Goal: Task Accomplishment & Management: Use online tool/utility

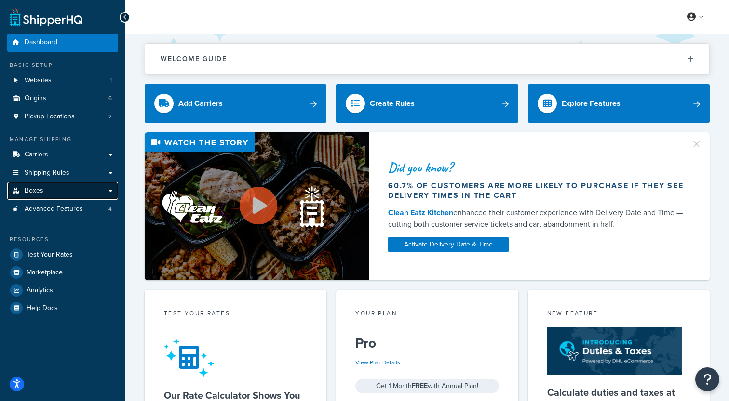
click at [78, 194] on link "Boxes" at bounding box center [62, 191] width 111 height 18
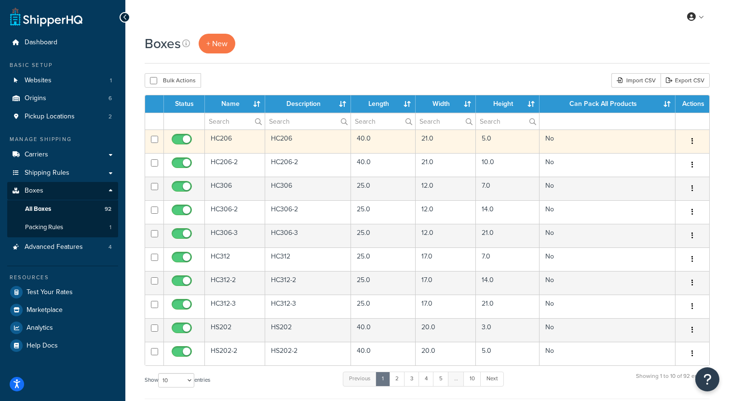
scroll to position [16, 0]
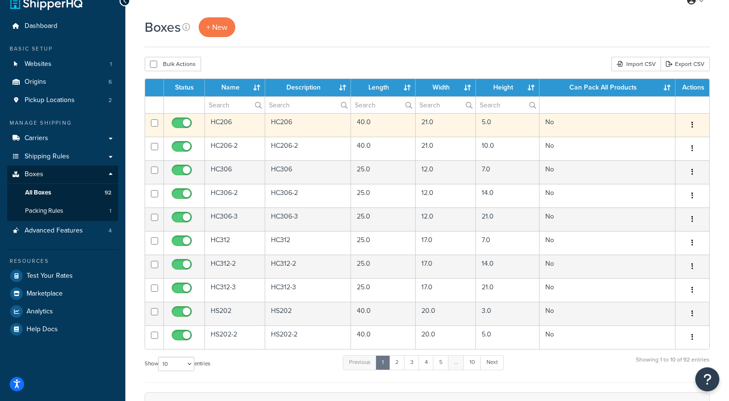
click at [248, 125] on td "HC206" at bounding box center [235, 125] width 60 height 24
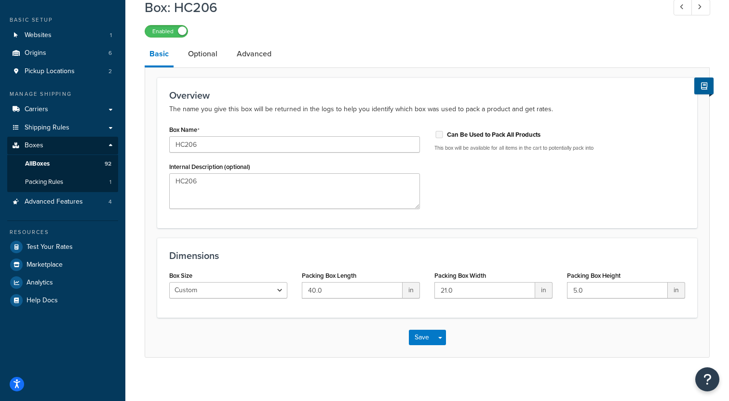
scroll to position [19, 0]
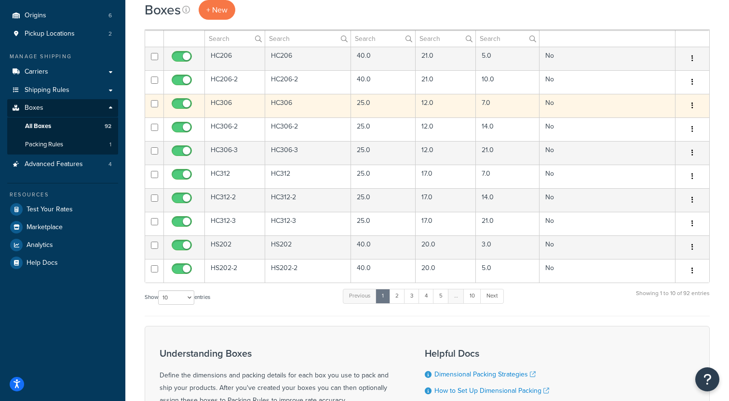
scroll to position [98, 0]
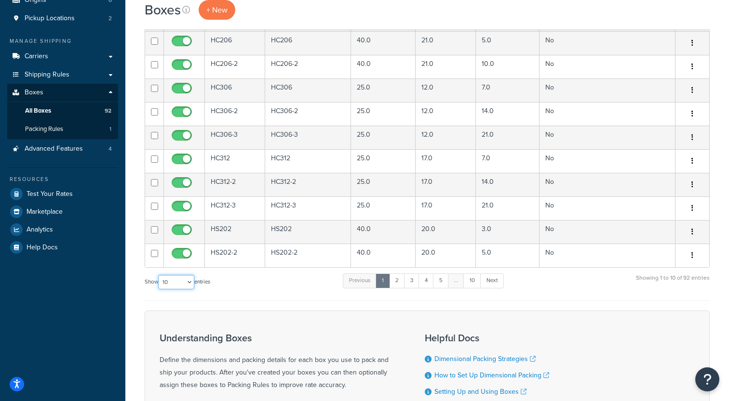
select select "1000"
click option "1000" at bounding box center [0, 0] width 0 height 0
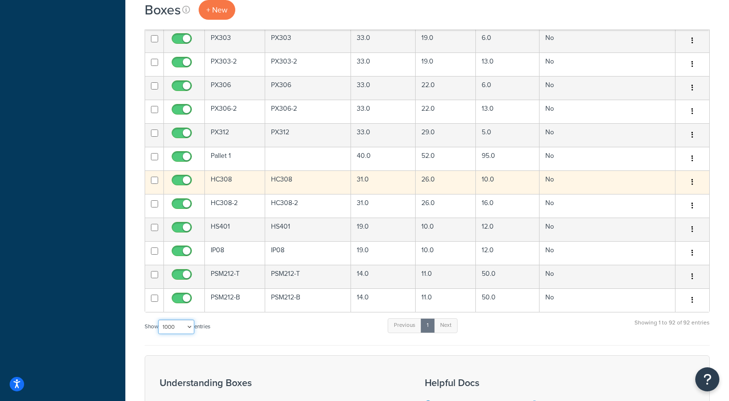
scroll to position [1990, 0]
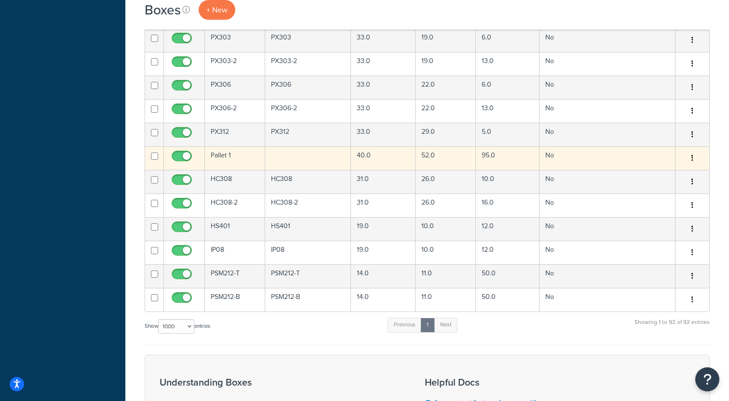
click at [240, 163] on td "Pallet 1" at bounding box center [235, 158] width 60 height 24
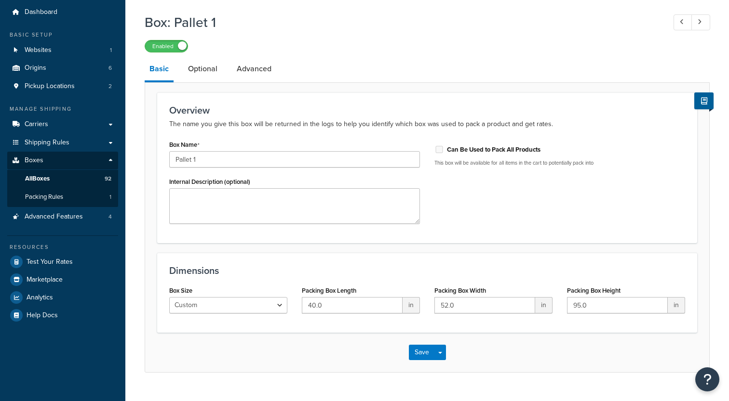
scroll to position [40, 0]
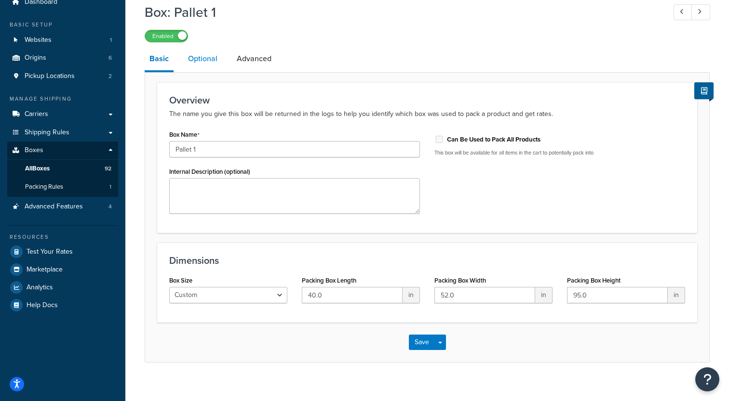
click at [212, 64] on link "Optional" at bounding box center [202, 58] width 39 height 23
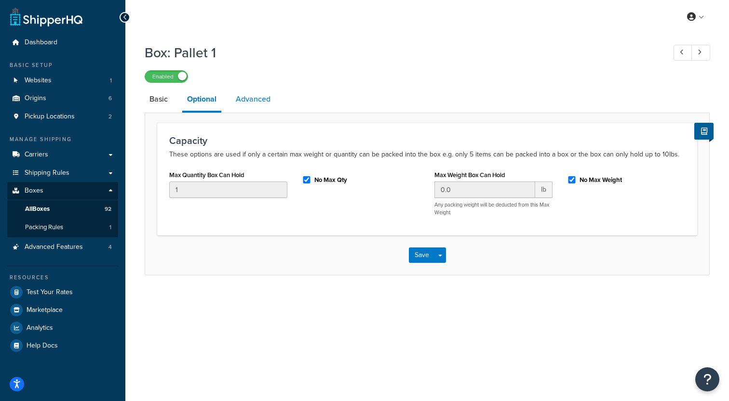
click at [264, 105] on link "Advanced" at bounding box center [253, 99] width 44 height 23
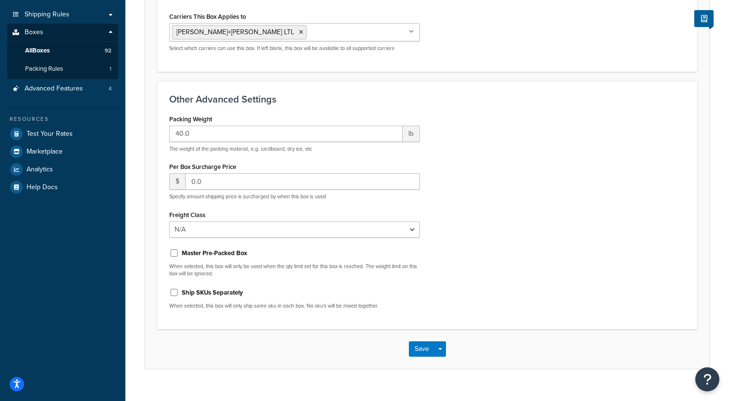
scroll to position [175, 0]
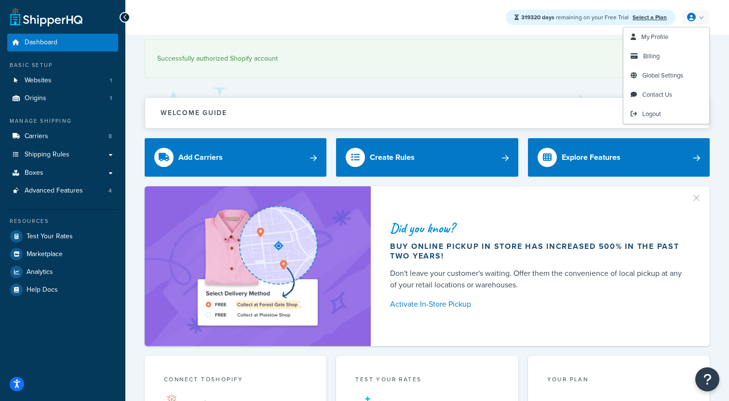
click at [689, 13] on icon at bounding box center [691, 17] width 9 height 9
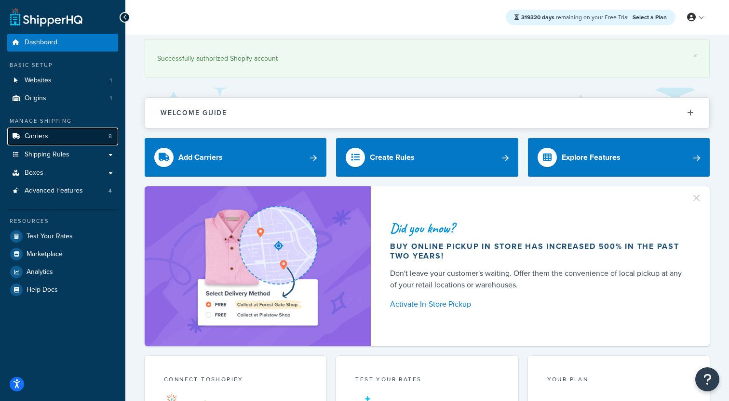
click at [79, 142] on link "Carriers 8" at bounding box center [62, 137] width 111 height 18
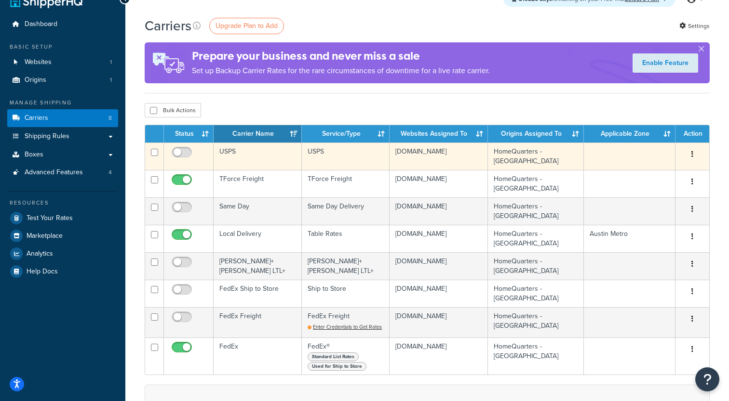
scroll to position [8, 0]
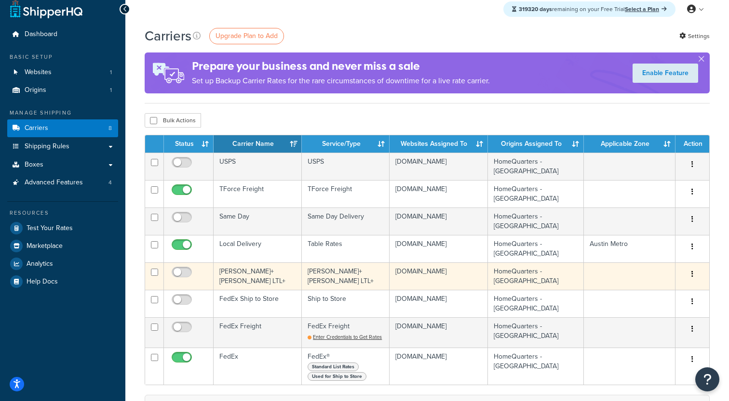
click at [252, 274] on td "[PERSON_NAME]+[PERSON_NAME] LTL+" at bounding box center [257, 276] width 88 height 27
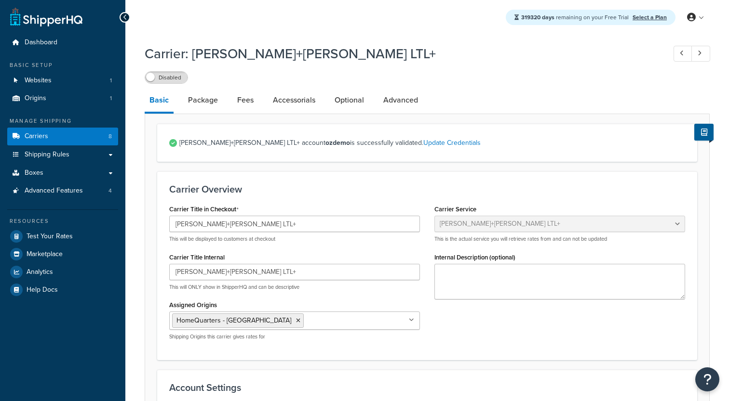
select select "reTransFreight"
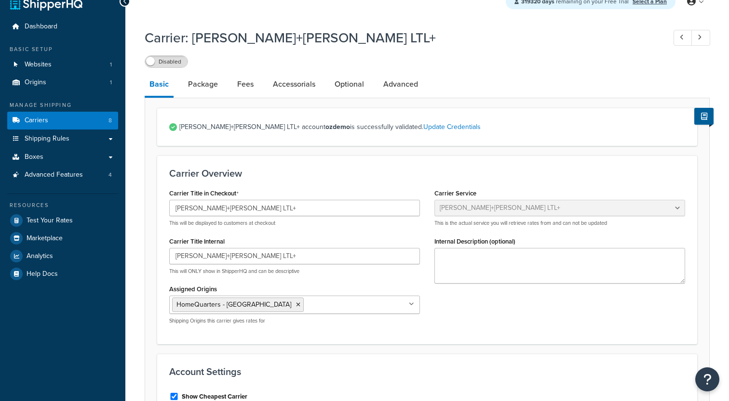
scroll to position [26, 0]
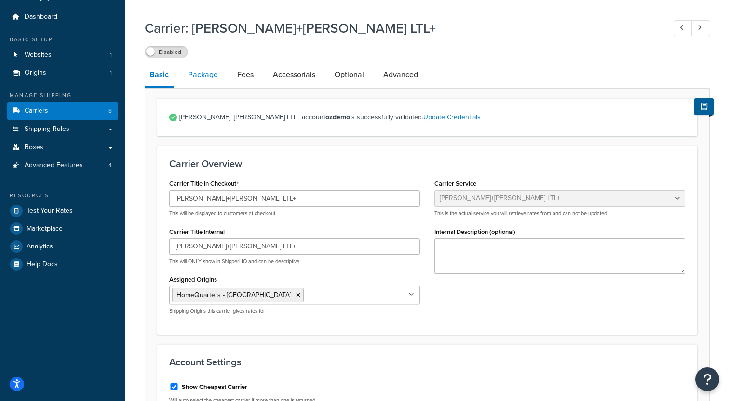
click at [212, 80] on link "Package" at bounding box center [203, 74] width 40 height 23
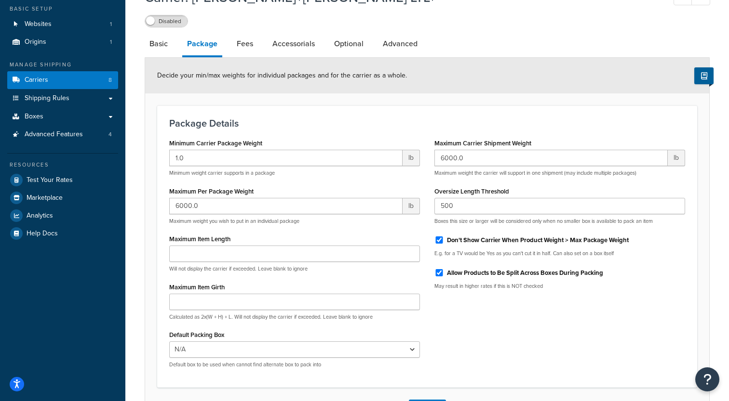
scroll to position [54, 0]
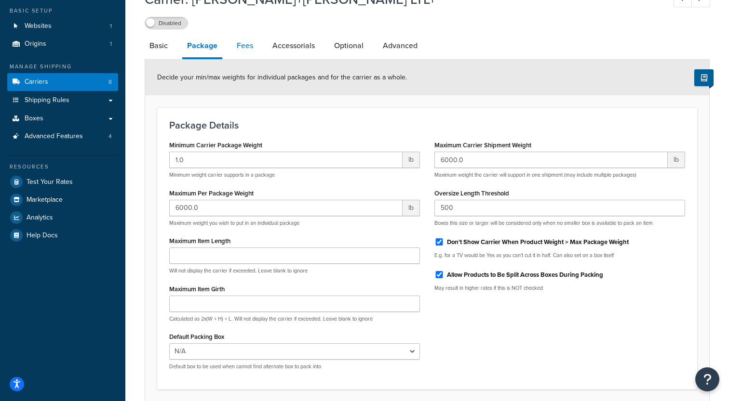
click at [249, 51] on link "Fees" at bounding box center [245, 45] width 26 height 23
select select "AFTER"
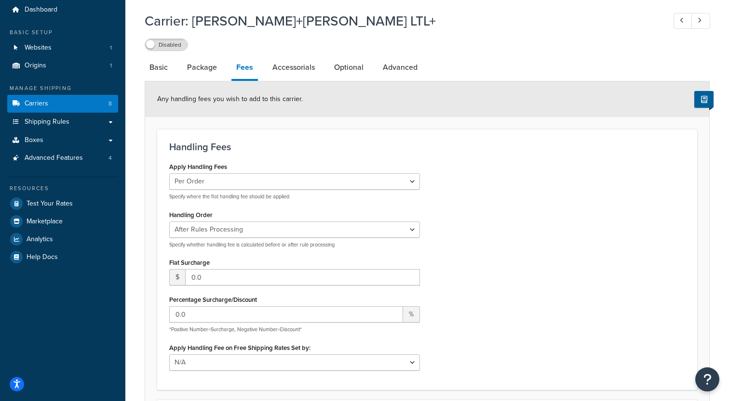
scroll to position [24, 0]
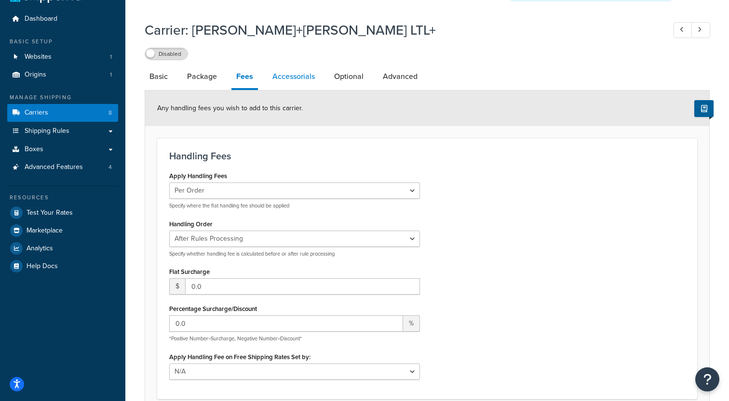
click at [298, 74] on link "Accessorials" at bounding box center [293, 76] width 52 height 23
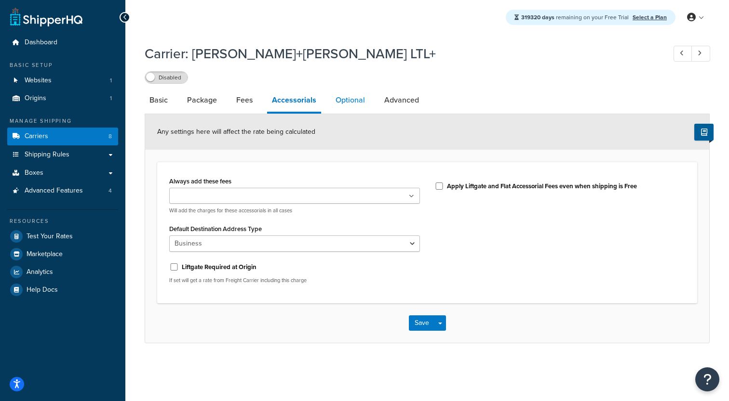
click at [343, 105] on link "Optional" at bounding box center [350, 100] width 39 height 23
select select "55"
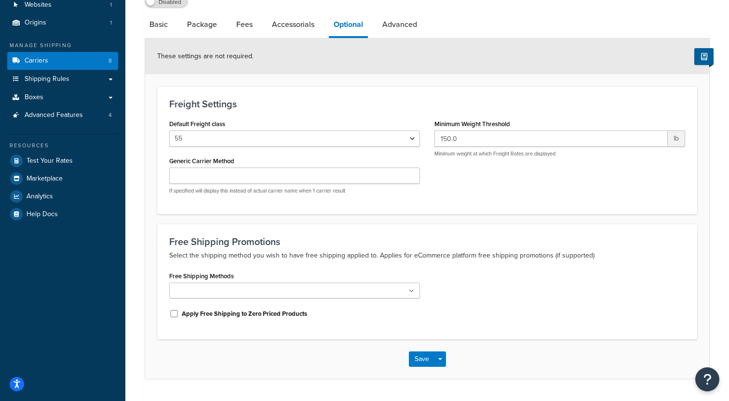
scroll to position [77, 0]
click at [403, 23] on link "Advanced" at bounding box center [399, 23] width 44 height 23
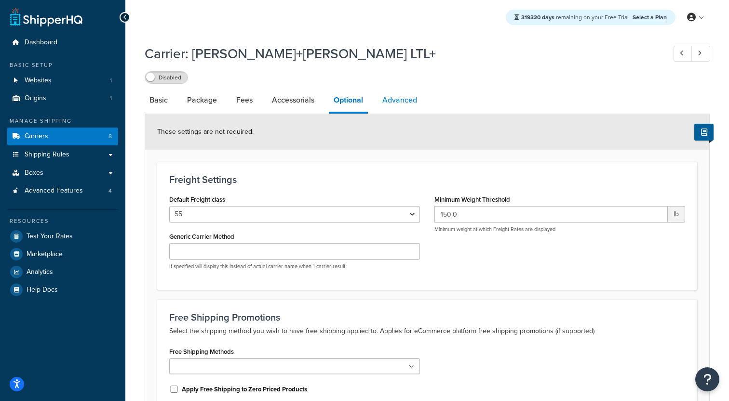
select select "false"
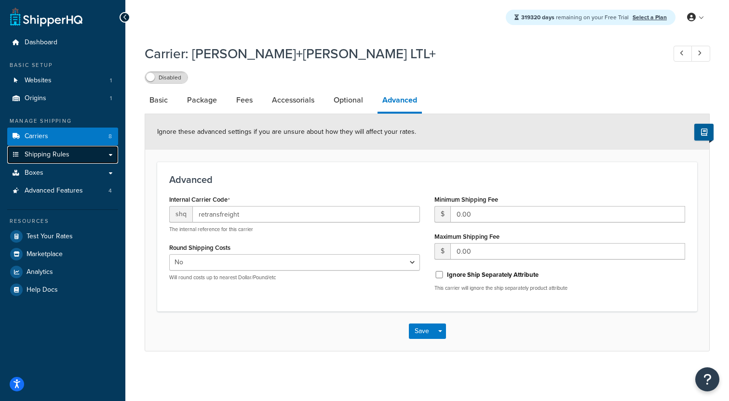
click at [89, 157] on link "Shipping Rules" at bounding box center [62, 155] width 111 height 18
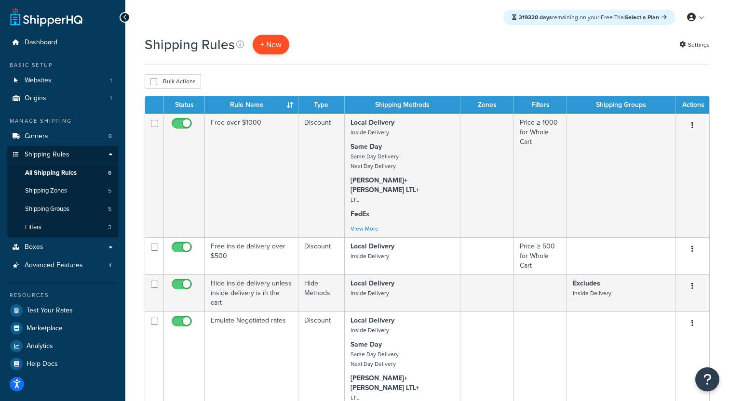
click at [275, 44] on p "+ New" at bounding box center [270, 45] width 37 height 20
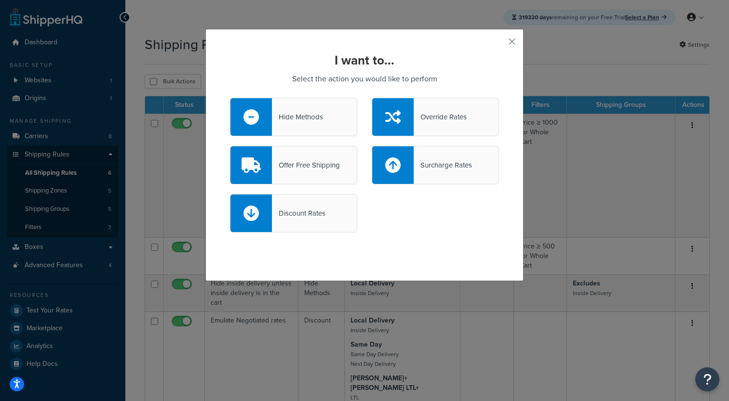
click at [433, 128] on div "Override Rates" at bounding box center [434, 117] width 127 height 39
click at [0, 0] on input "Override Rates" at bounding box center [0, 0] width 0 height 0
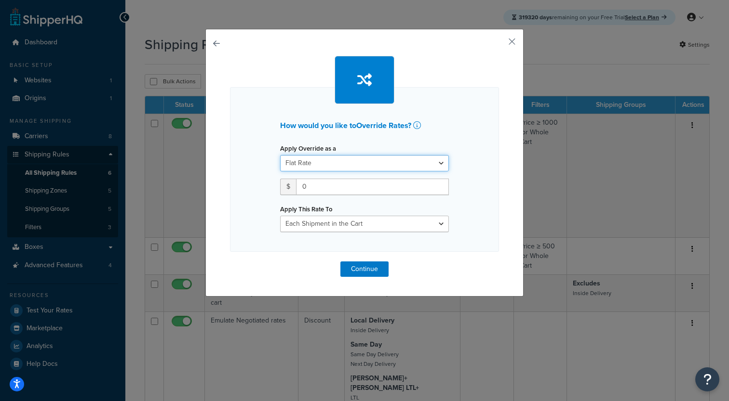
select select "PERCENTAGE"
click option "Percentage" at bounding box center [0, 0] width 0 height 0
click at [317, 189] on input "number" at bounding box center [310, 187] width 60 height 16
type input "100"
click at [499, 44] on button "button" at bounding box center [497, 45] width 2 height 2
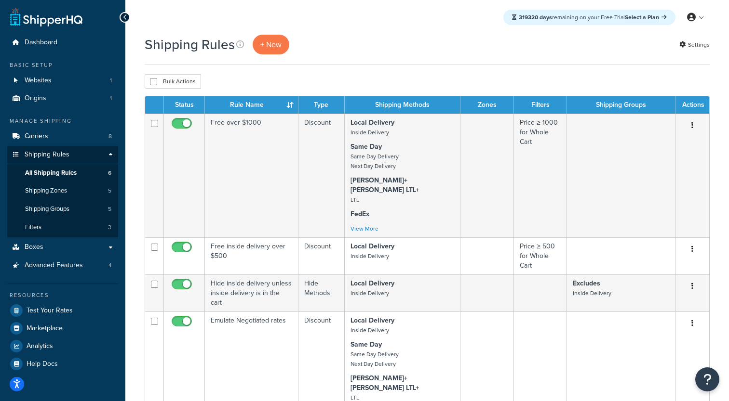
click at [343, 83] on div "Bulk Actions Duplicate Delete" at bounding box center [427, 81] width 565 height 14
click at [72, 138] on link "Carriers 8" at bounding box center [62, 137] width 111 height 18
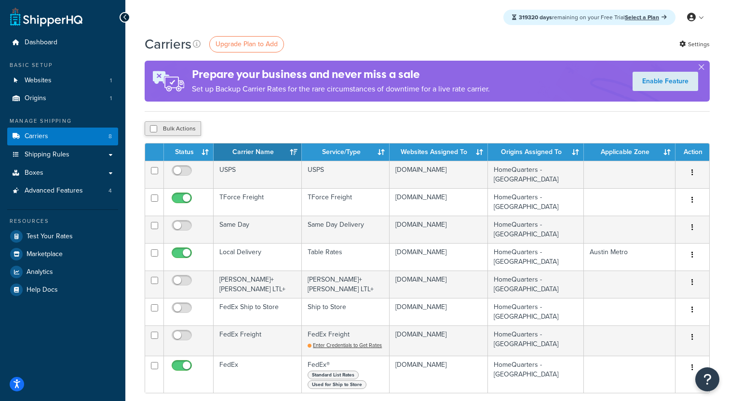
click at [187, 130] on button "Bulk Actions" at bounding box center [173, 128] width 56 height 14
checkbox input "true"
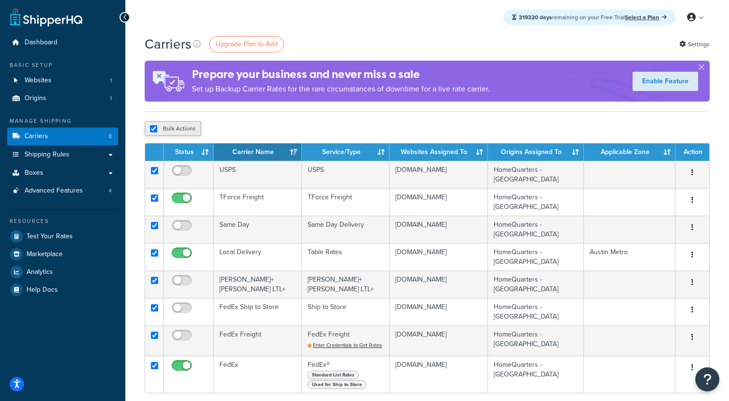
checkbox input "true"
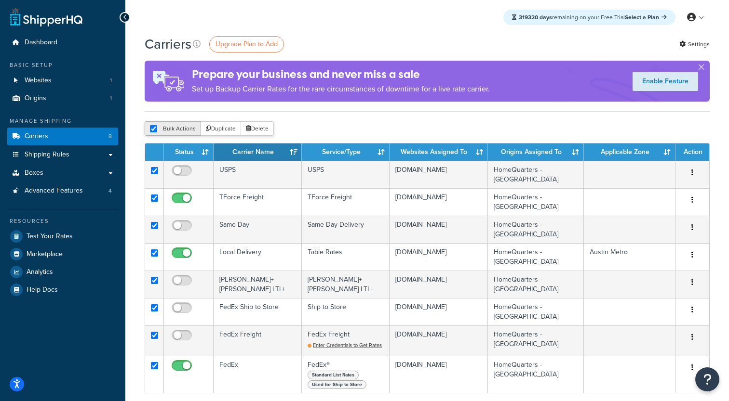
click at [177, 130] on button "Bulk Actions" at bounding box center [173, 128] width 56 height 14
checkbox input "false"
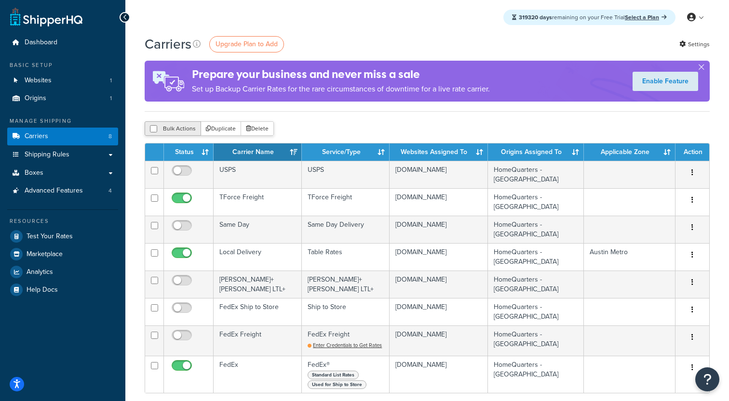
checkbox input "false"
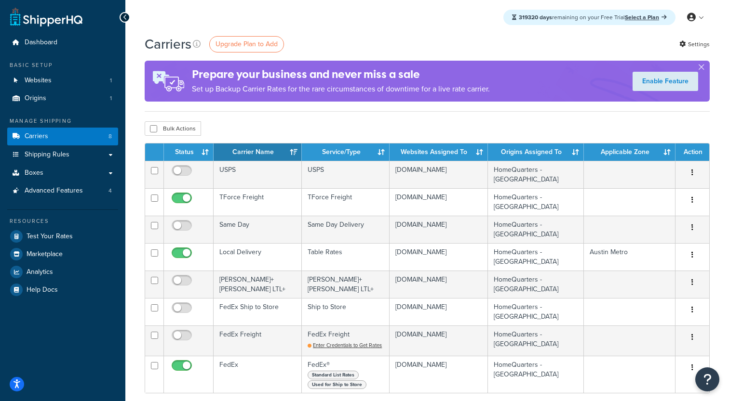
click at [704, 70] on div "Enable Feature" at bounding box center [665, 81] width 89 height 29
click at [702, 70] on button "button" at bounding box center [701, 69] width 2 height 2
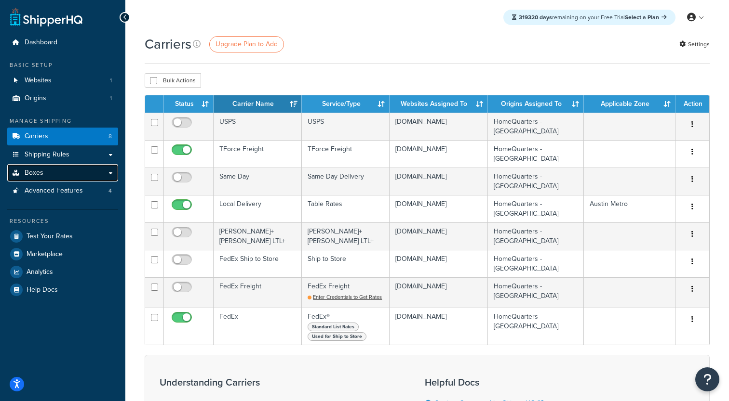
click at [92, 165] on link "Boxes" at bounding box center [62, 173] width 111 height 18
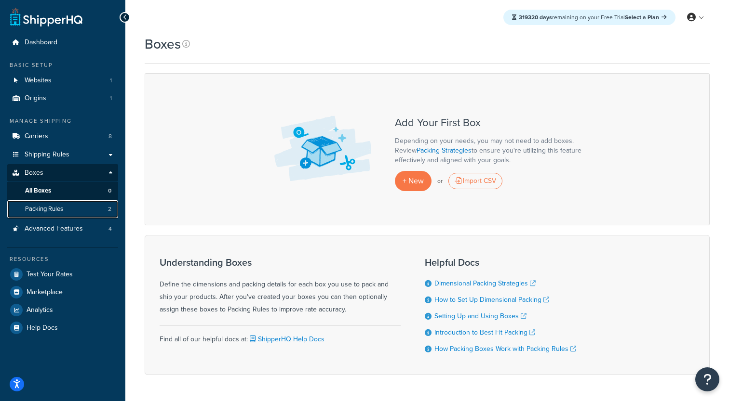
click at [92, 210] on link "Packing Rules 2" at bounding box center [62, 209] width 111 height 18
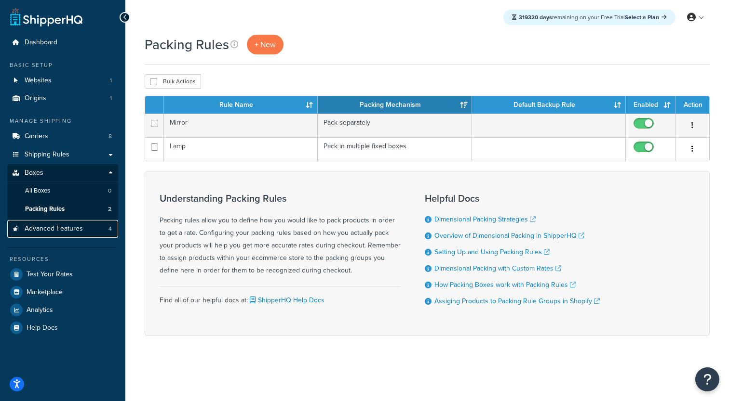
click at [85, 229] on link "Advanced Features 4" at bounding box center [62, 229] width 111 height 18
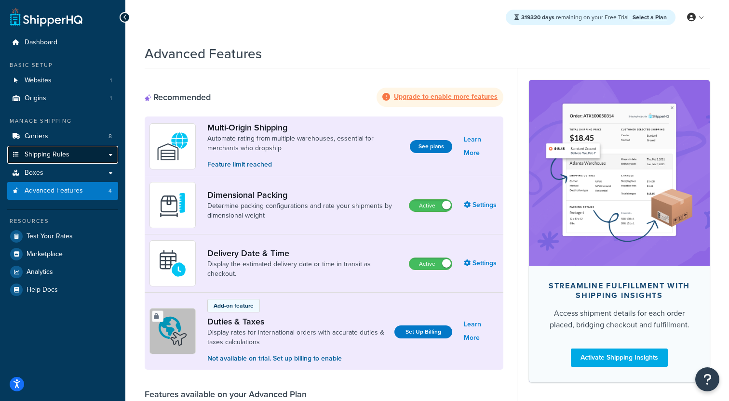
click at [94, 156] on link "Shipping Rules" at bounding box center [62, 155] width 111 height 18
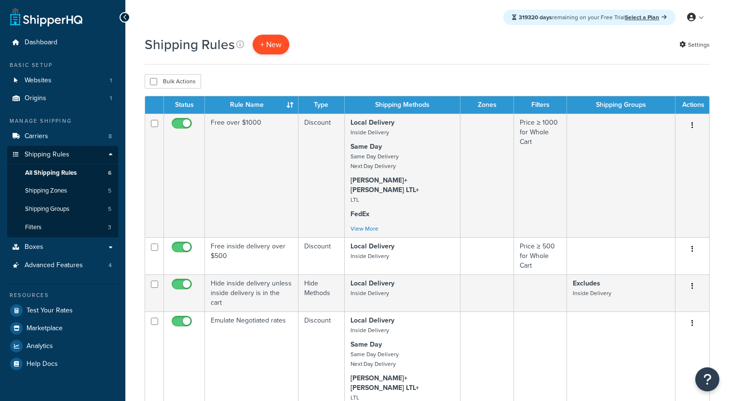
click at [265, 51] on p "+ New" at bounding box center [270, 45] width 37 height 20
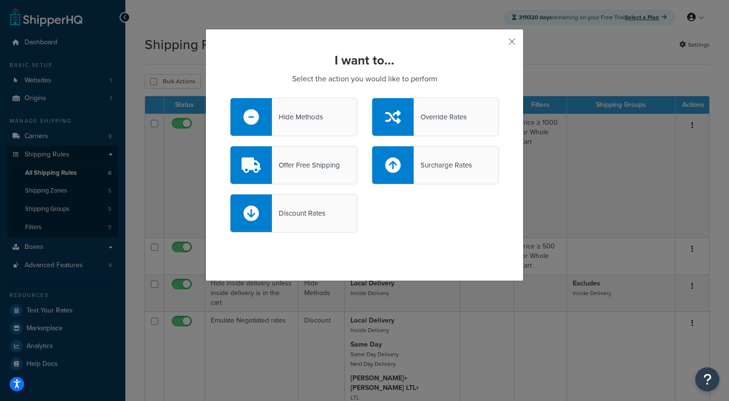
click at [428, 117] on div "Override Rates" at bounding box center [439, 116] width 53 height 13
click at [0, 0] on input "Override Rates" at bounding box center [0, 0] width 0 height 0
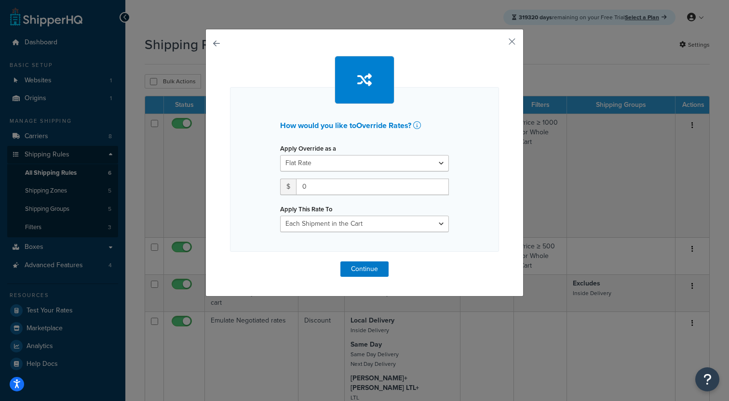
click at [358, 173] on div "Apply Override as a Flat Rate Percentage Flat Rate & Percentage $ 0 Apply This …" at bounding box center [364, 187] width 183 height 91
click at [222, 47] on div "How would you like to Override Rates ? Apply Override as a Flat Rate Percentage…" at bounding box center [364, 163] width 318 height 268
click at [230, 262] on button "button" at bounding box center [230, 262] width 0 height 0
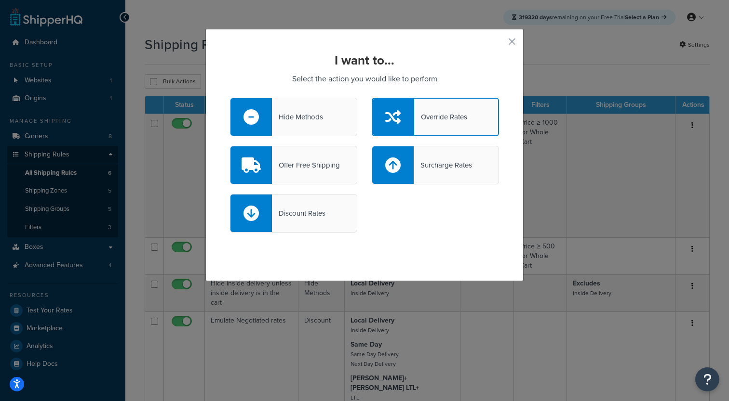
click at [399, 157] on div at bounding box center [392, 165] width 41 height 38
click at [0, 0] on input "Surcharge Rates" at bounding box center [0, 0] width 0 height 0
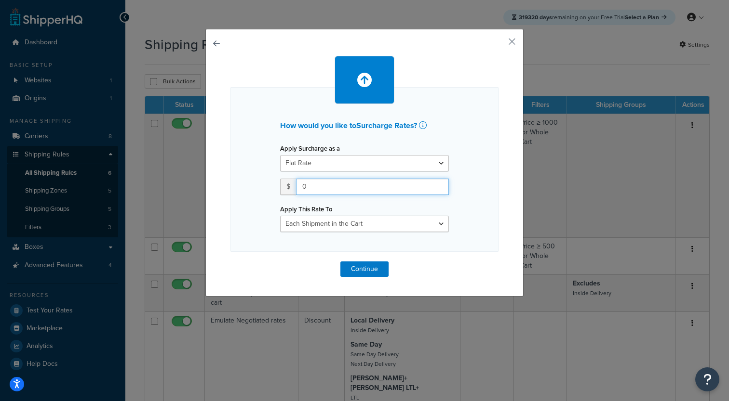
click at [311, 189] on input "0" at bounding box center [372, 187] width 153 height 16
select select "PERCENTAGE"
click option "Percentage" at bounding box center [0, 0] width 0 height 0
select select "ORDER"
click at [323, 189] on input "number" at bounding box center [310, 187] width 60 height 16
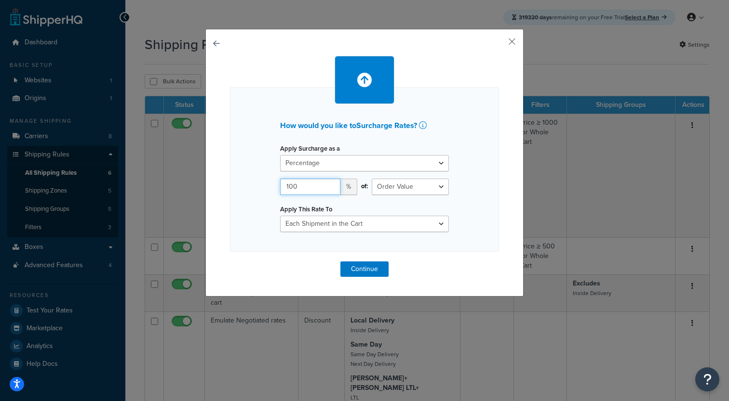
type input "100"
select select "SHIPPING"
click option "Shipping Price" at bounding box center [0, 0] width 0 height 0
click at [465, 195] on div "How would you like to Surcharge Rates ? Apply Surcharge as a Flat Rate Percenta…" at bounding box center [364, 169] width 269 height 165
click option "Each Item within a Shipping Group" at bounding box center [0, 0] width 0 height 0
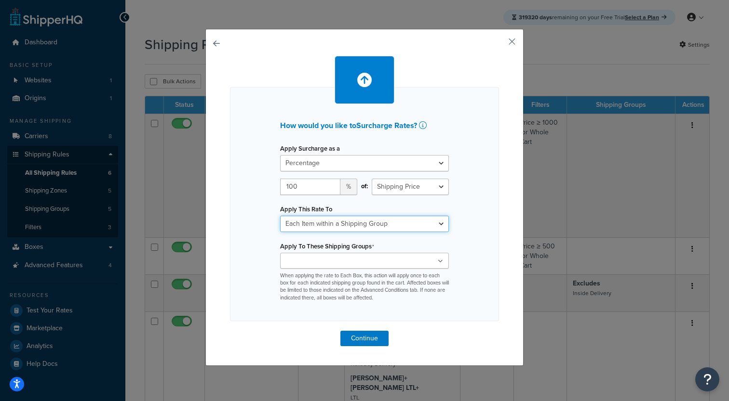
select select "BOX"
click option "Each Box per Each Shipping Group" at bounding box center [0, 0] width 0 height 0
click at [358, 272] on div "Inside Delivery Large Medium Small All Products not assigned to a Shipping Grou…" at bounding box center [364, 277] width 169 height 49
click at [362, 261] on input "Apply To These Shipping Groups" at bounding box center [325, 261] width 85 height 11
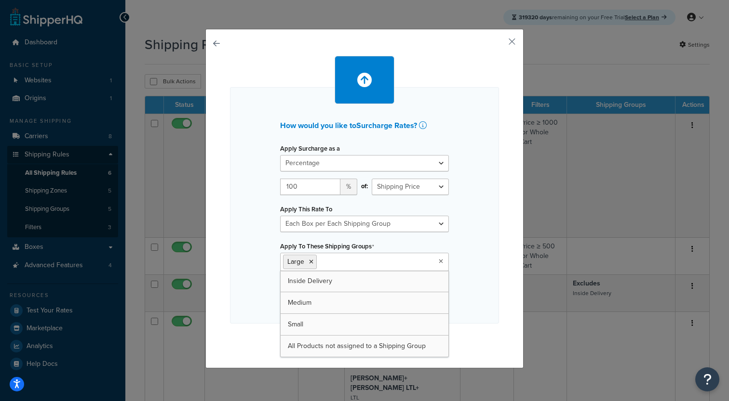
click at [457, 245] on div "How would you like to Surcharge Rates ? Apply Surcharge as a Flat Rate Percenta…" at bounding box center [364, 205] width 269 height 237
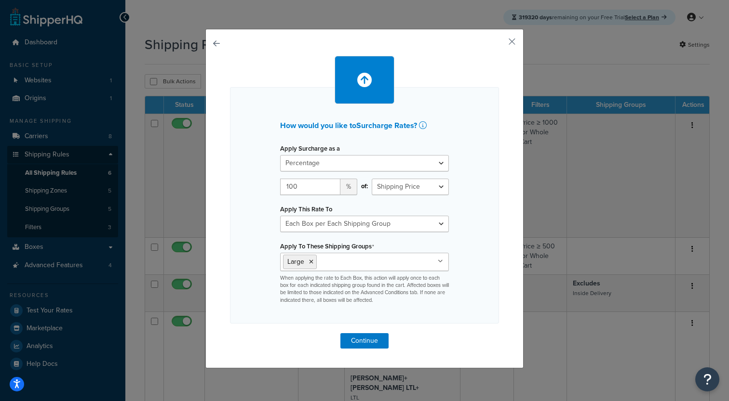
click at [517, 38] on div "How would you like to Surcharge Rates ? Apply Surcharge as a Flat Rate Percenta…" at bounding box center [364, 199] width 318 height 340
click at [505, 41] on div "How would you like to Surcharge Rates ? Apply Surcharge as a Flat Rate Percenta…" at bounding box center [364, 199] width 318 height 340
click at [499, 44] on button "button" at bounding box center [497, 45] width 2 height 2
